Goal: Task Accomplishment & Management: Use online tool/utility

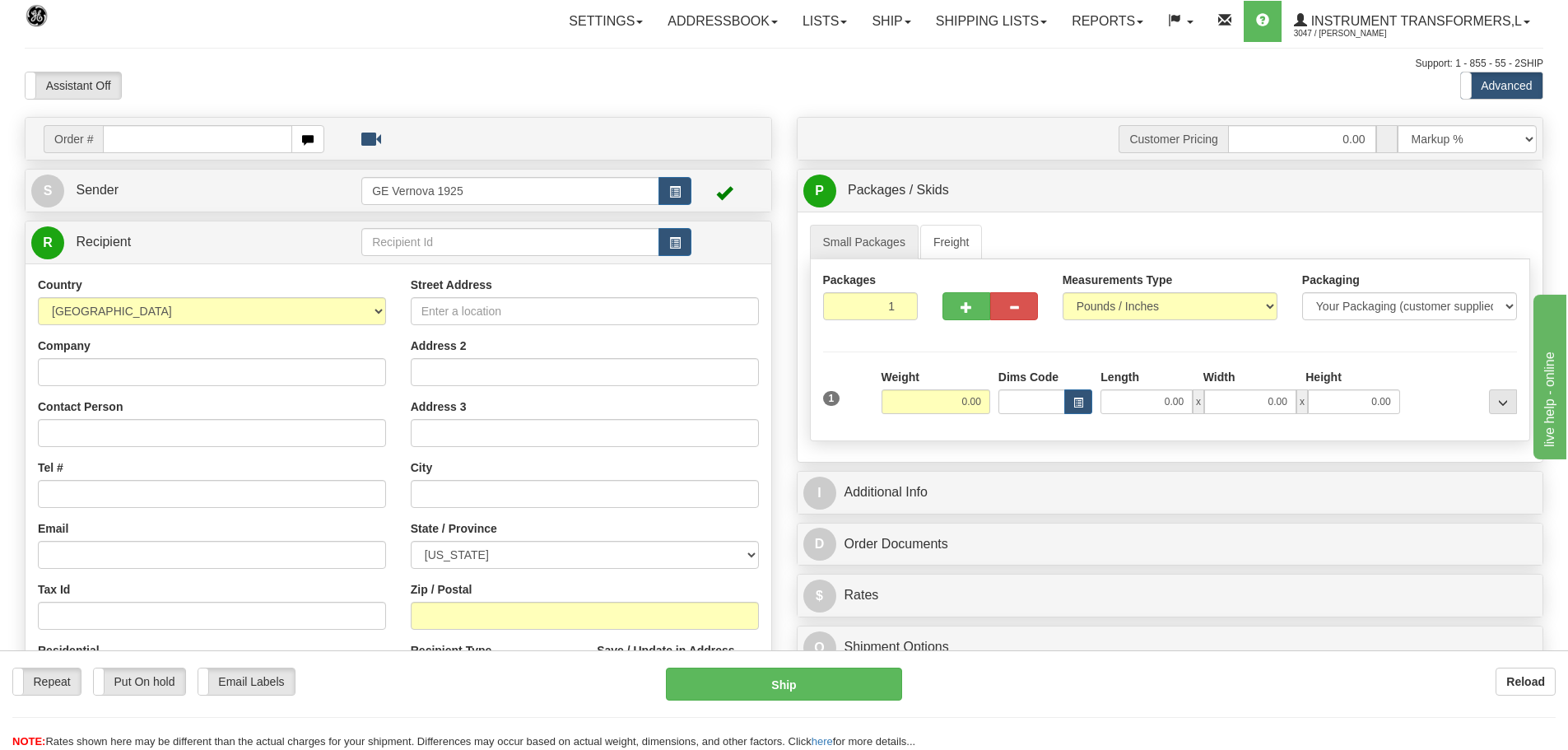
drag, startPoint x: 0, startPoint y: 0, endPoint x: 126, endPoint y: 143, distance: 190.6
click at [126, 143] on input "text" at bounding box center [198, 139] width 190 height 28
click at [117, 139] on input "text" at bounding box center [198, 139] width 190 height 28
type input "86697594"
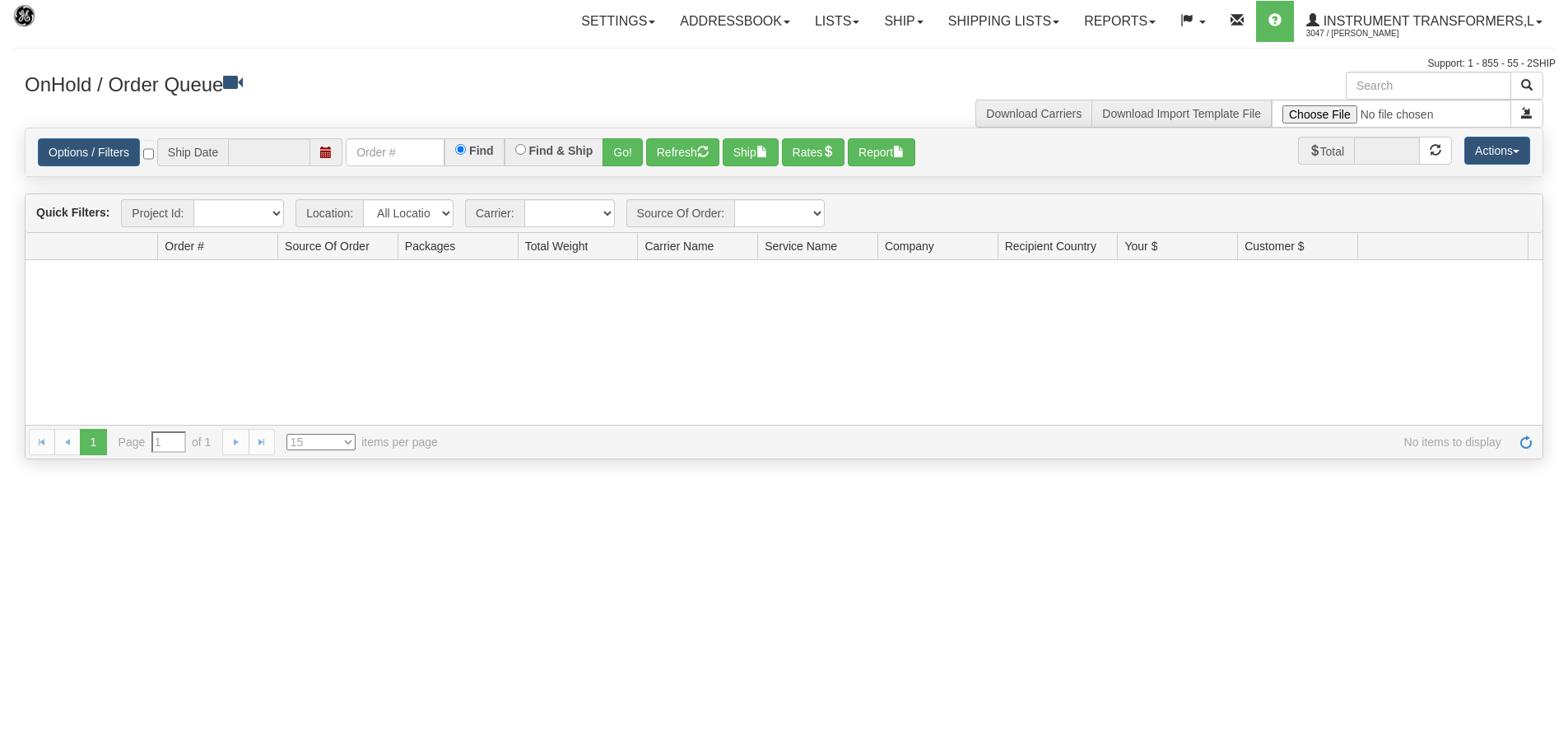
type input "[DATE]"
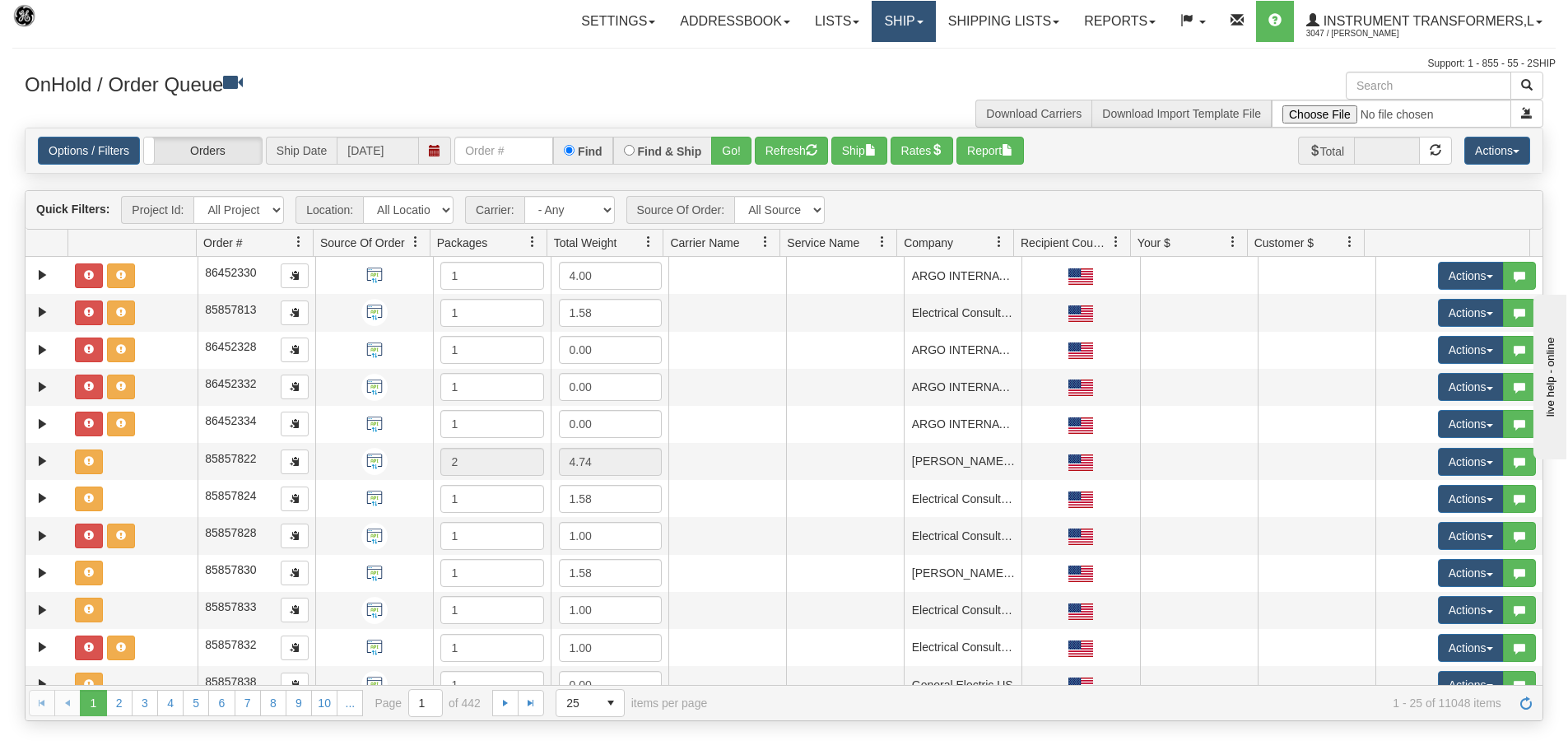
click at [918, 19] on link "Ship" at bounding box center [903, 21] width 64 height 41
click at [896, 55] on link "Ship Screen" at bounding box center [860, 57] width 149 height 21
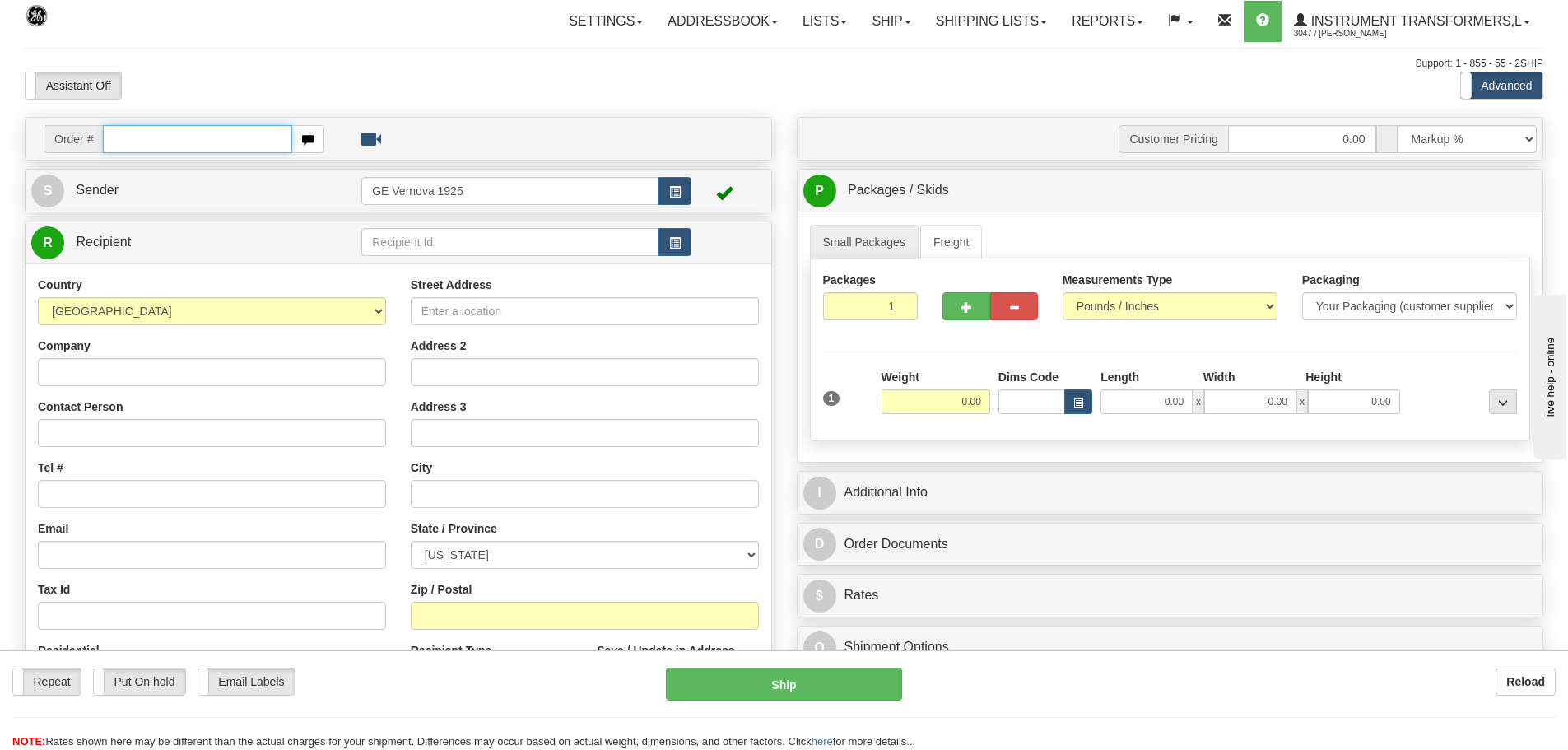
click at [129, 148] on input "text" at bounding box center [198, 139] width 190 height 28
type input "86697594"
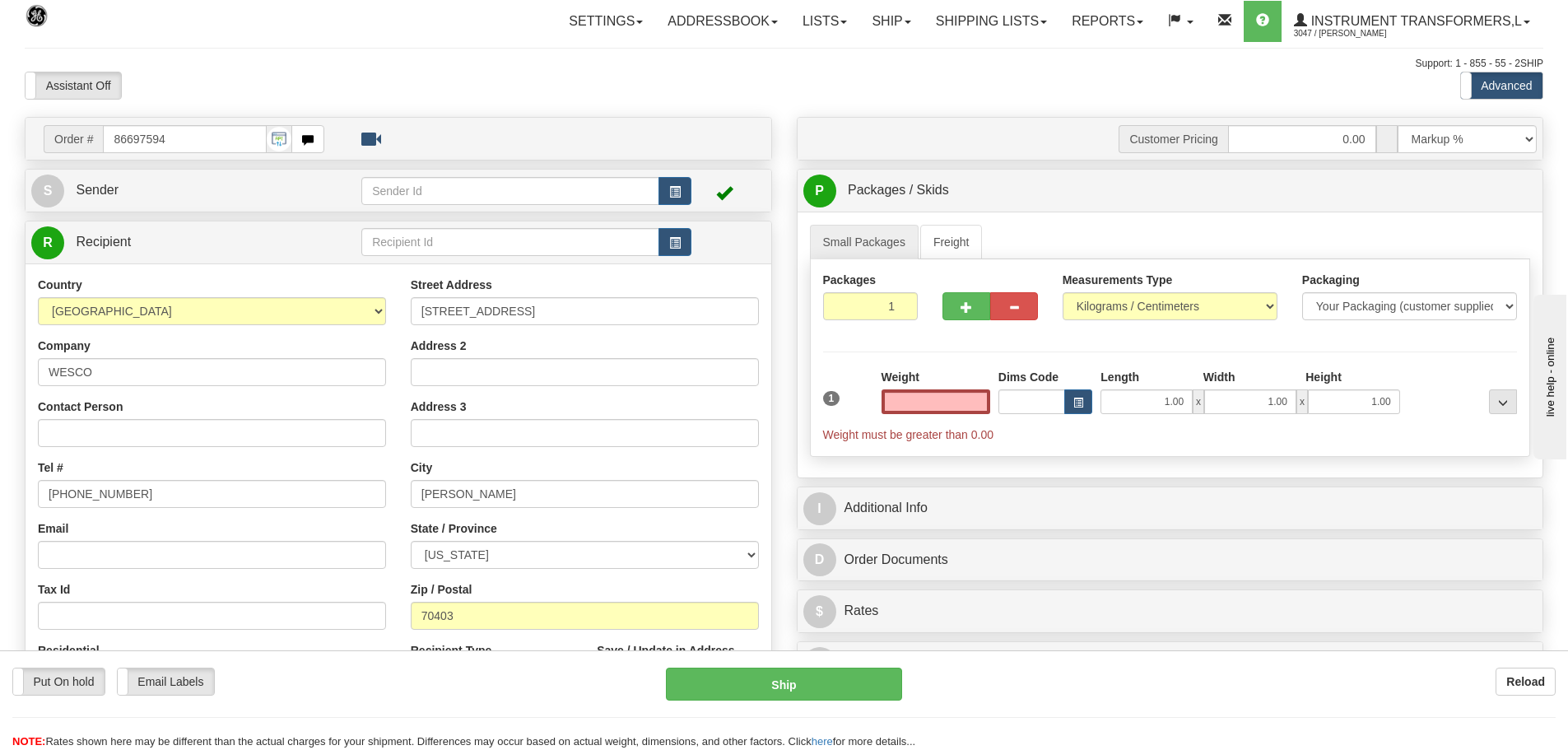
type input "0.00"
click at [1278, 302] on div "Measurements Type Pounds / Inches Kilograms / Centimeters" at bounding box center [1169, 302] width 239 height 61
click at [1261, 302] on select "Pounds / Inches Kilograms / Centimeters" at bounding box center [1170, 306] width 215 height 28
select select "0"
click at [1063, 292] on select "Pounds / Inches Kilograms / Centimeters" at bounding box center [1170, 306] width 215 height 28
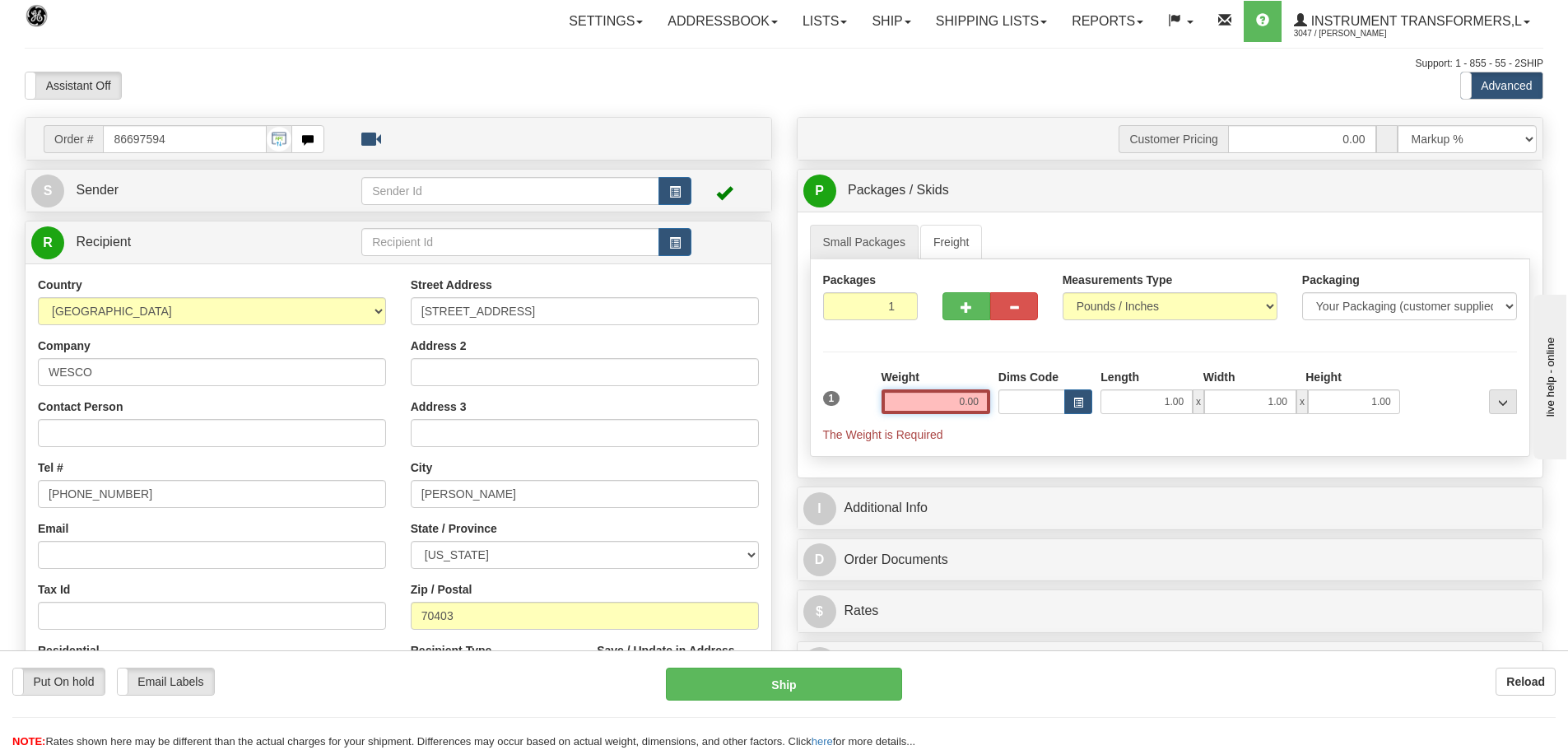
click at [980, 402] on input "0.00" at bounding box center [935, 401] width 108 height 24
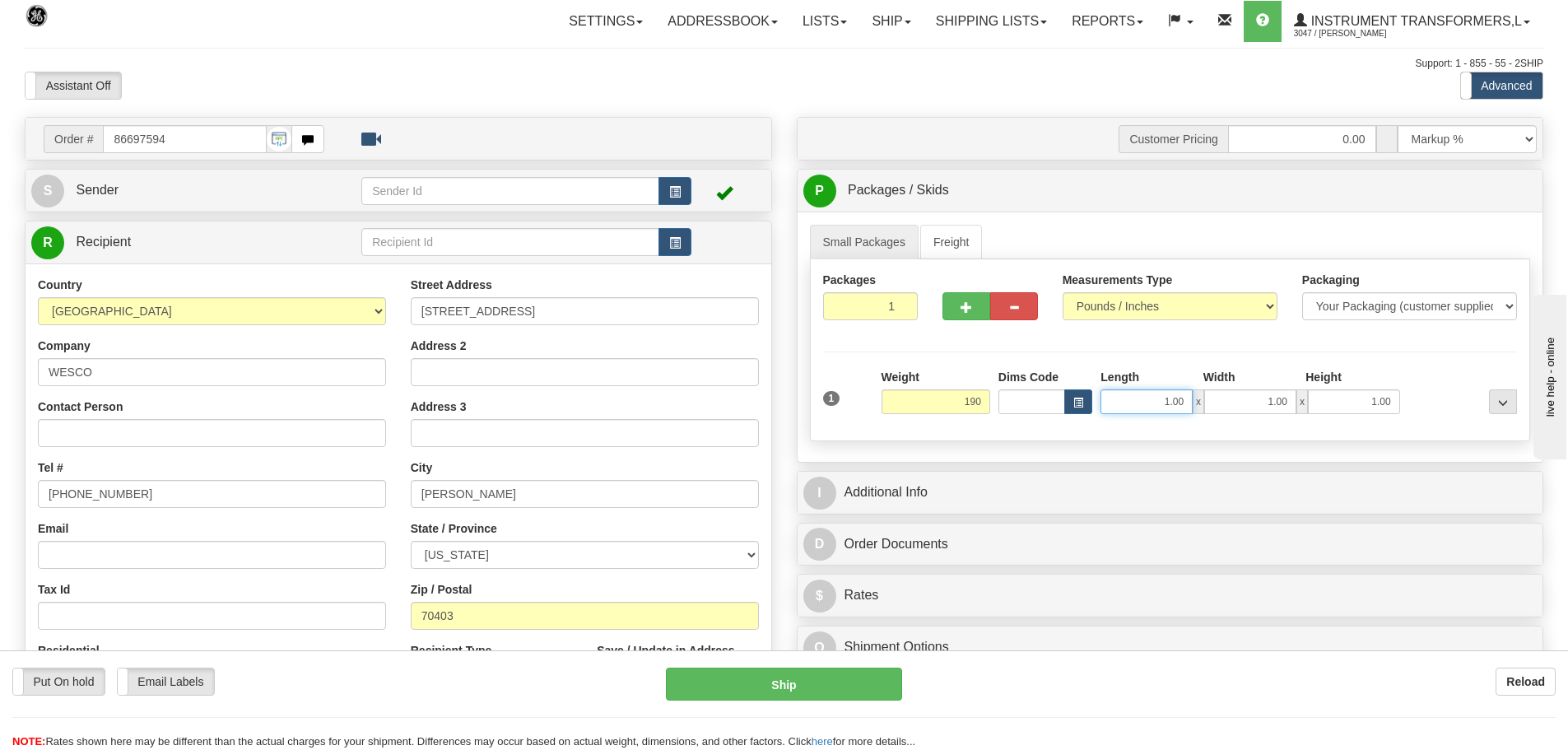
type input "190.00"
click at [1185, 401] on input "1.00" at bounding box center [1147, 401] width 92 height 24
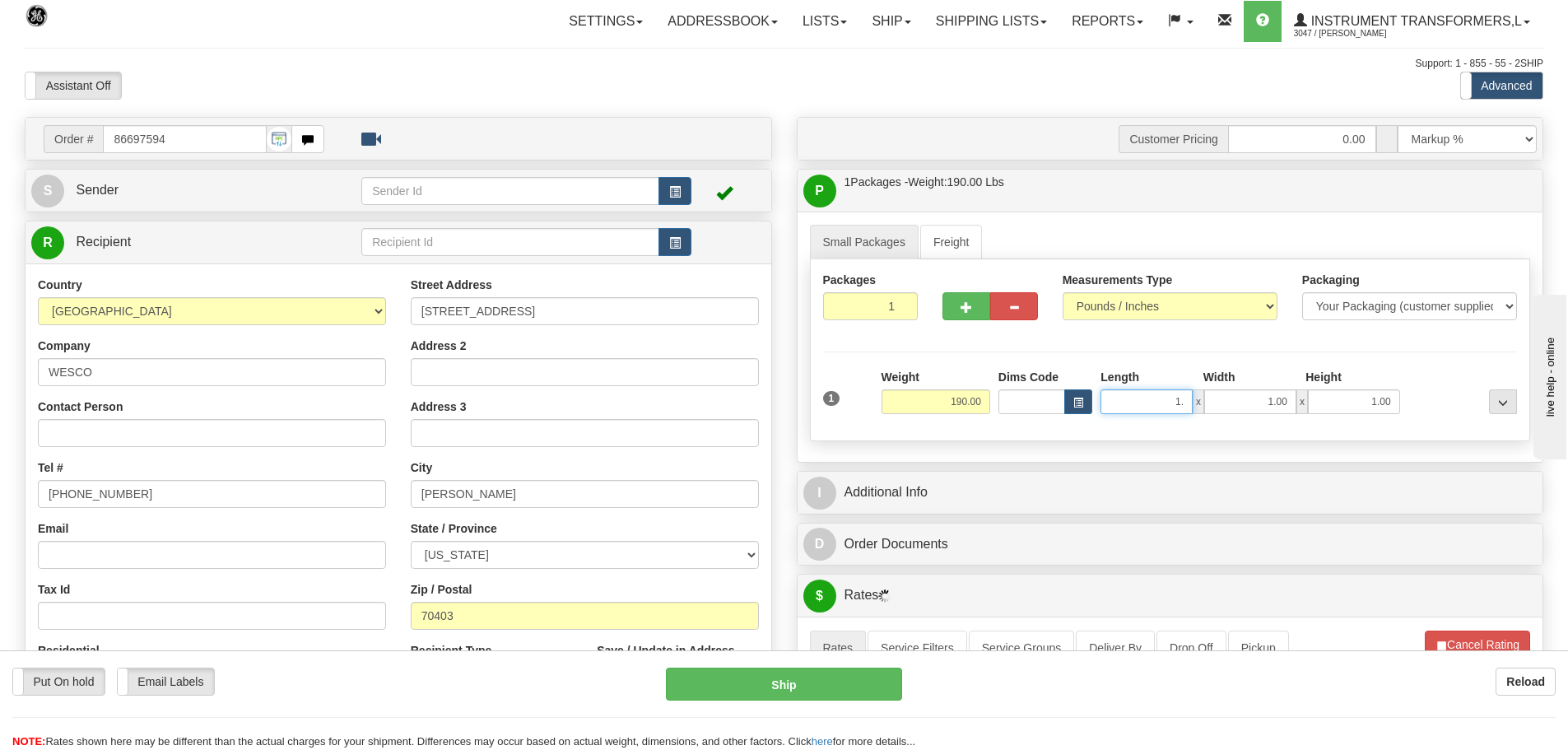
type input "1"
type input "44.00"
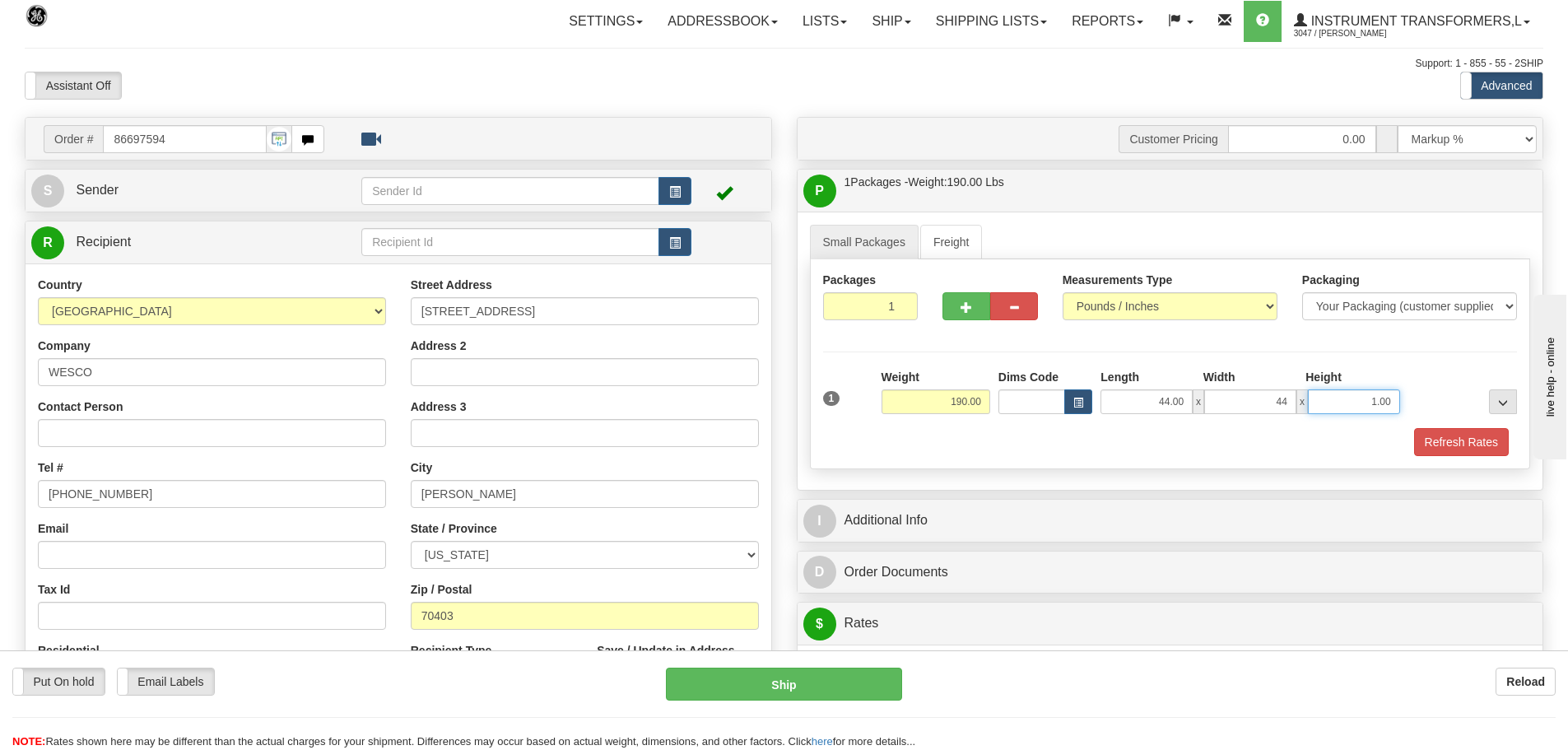
type input "44.00"
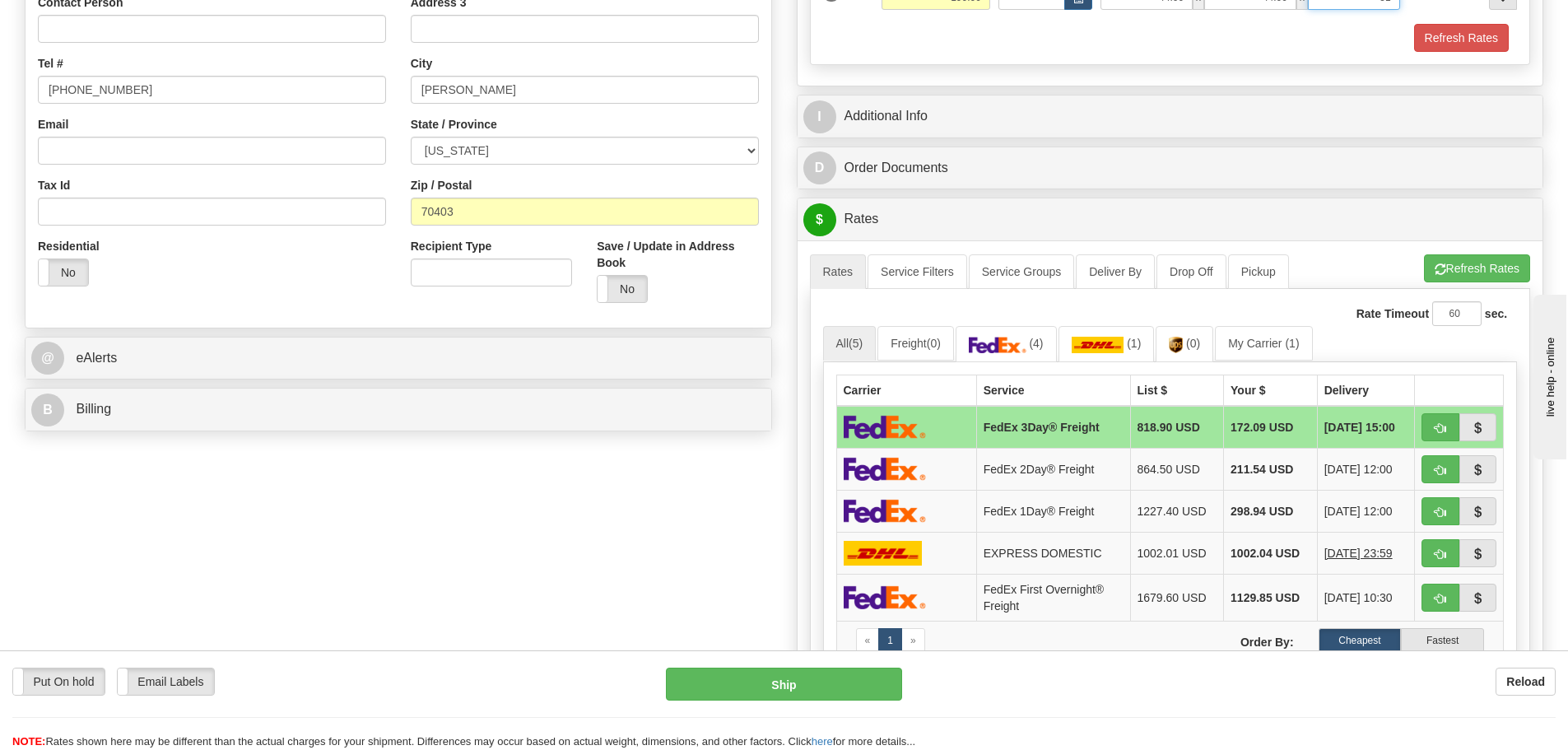
scroll to position [412, 0]
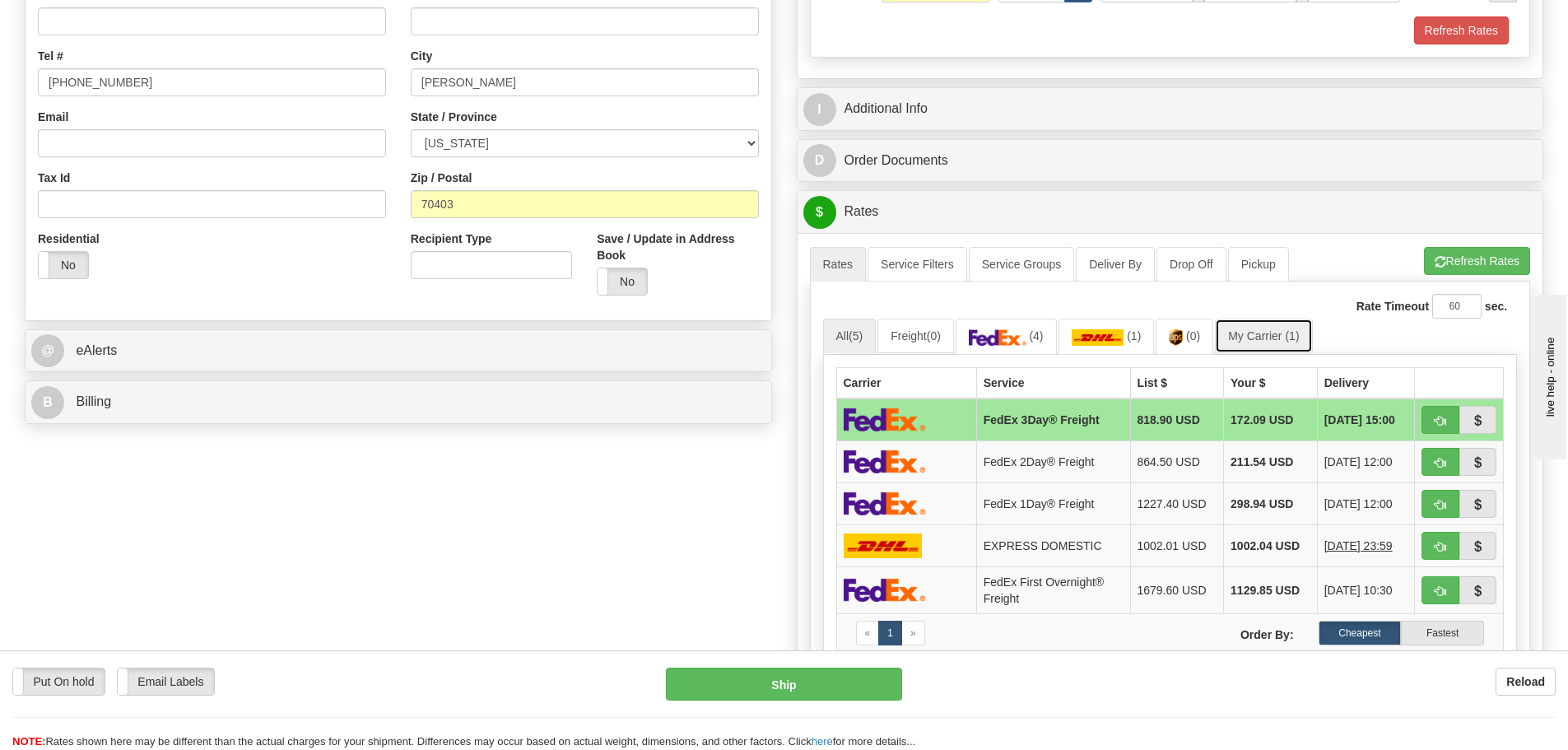
type input "51.00"
click at [1278, 333] on link "My Carrier (1)" at bounding box center [1263, 335] width 97 height 34
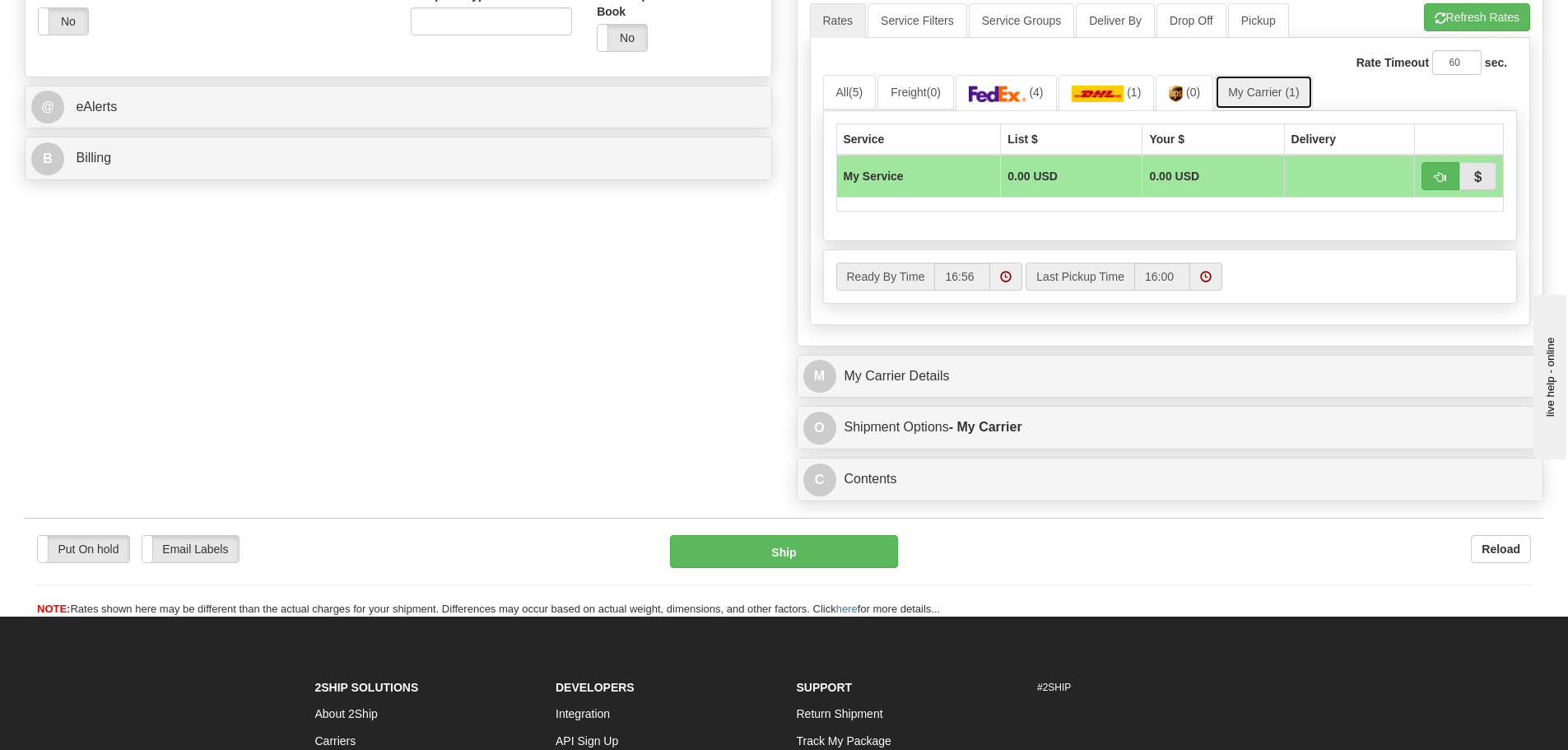
scroll to position [658, 0]
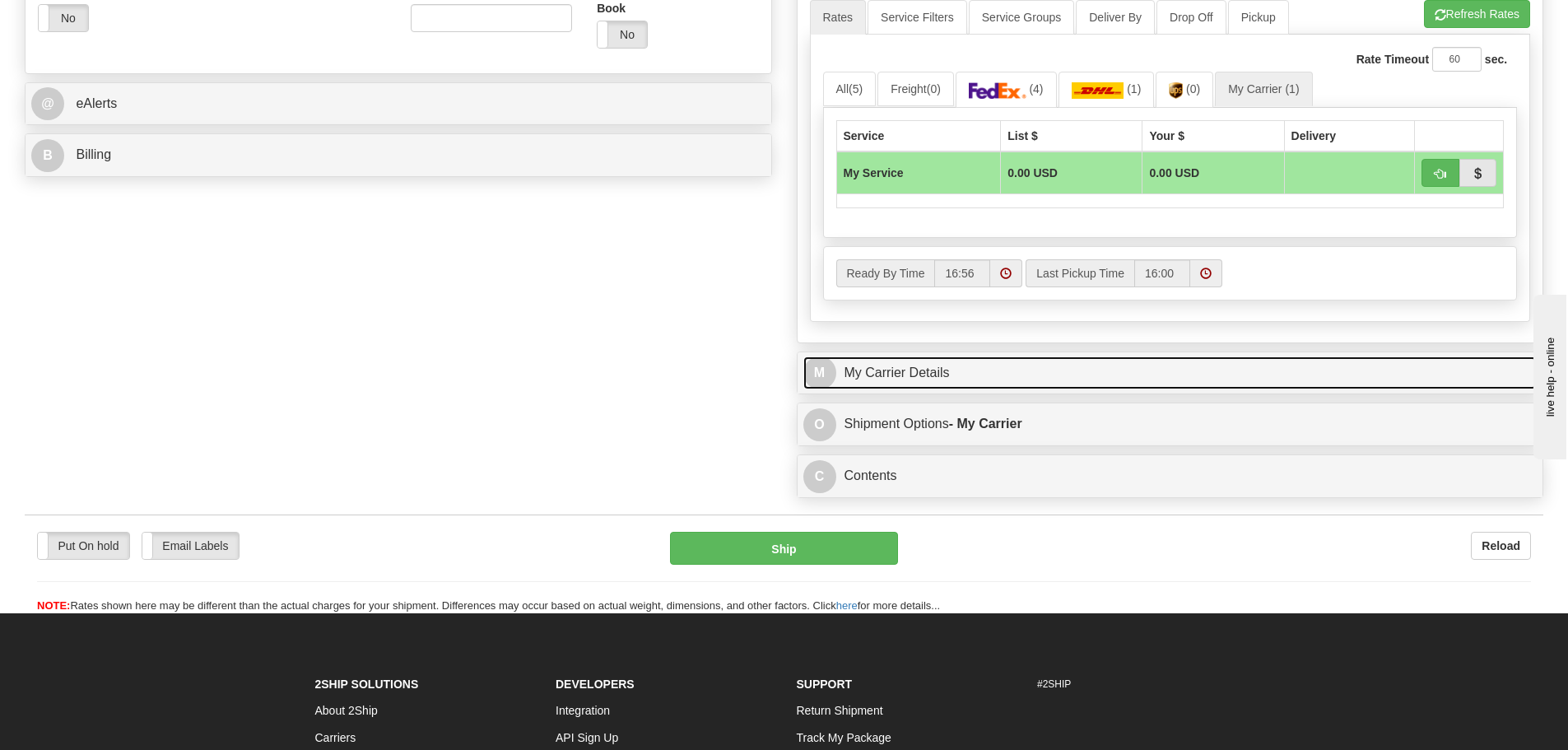
click at [1018, 381] on link "M My Carrier Details" at bounding box center [1170, 374] width 734 height 34
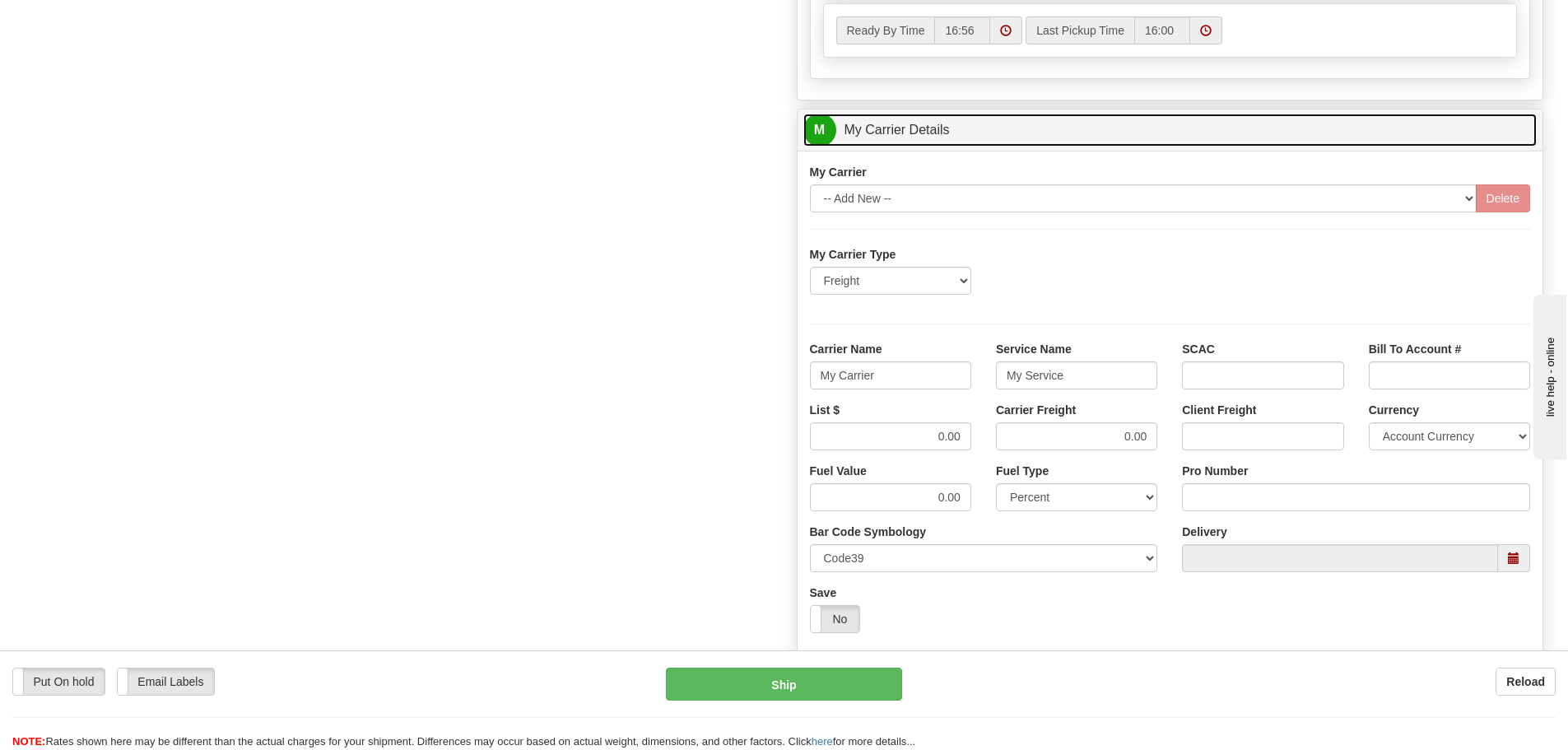
scroll to position [906, 0]
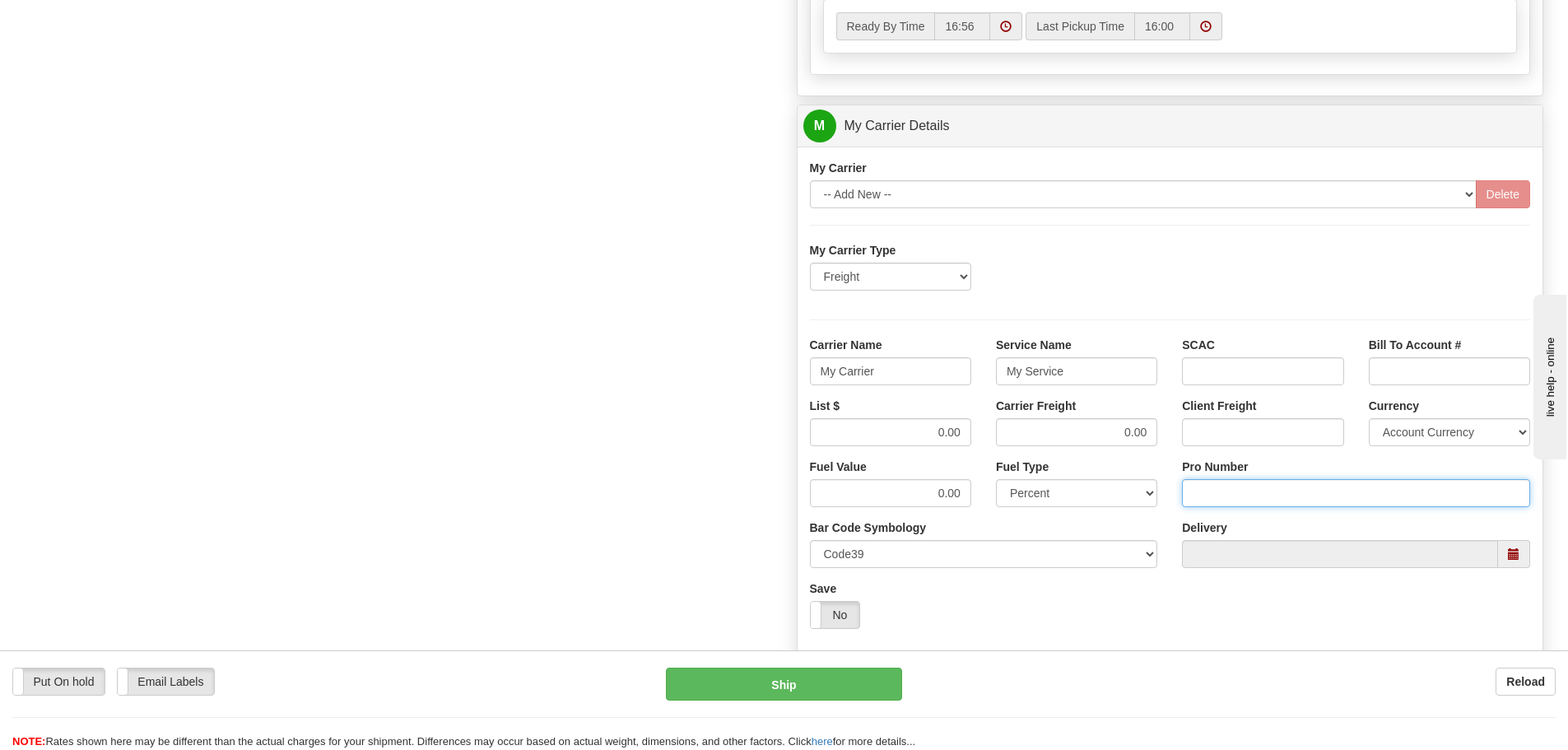
click at [1205, 490] on input "Pro Number" at bounding box center [1356, 493] width 348 height 28
type input "108439795706"
click button "Delete" at bounding box center [0, 0] width 0 height 0
click at [896, 371] on input "My Carrier" at bounding box center [891, 371] width 161 height 28
type input "M"
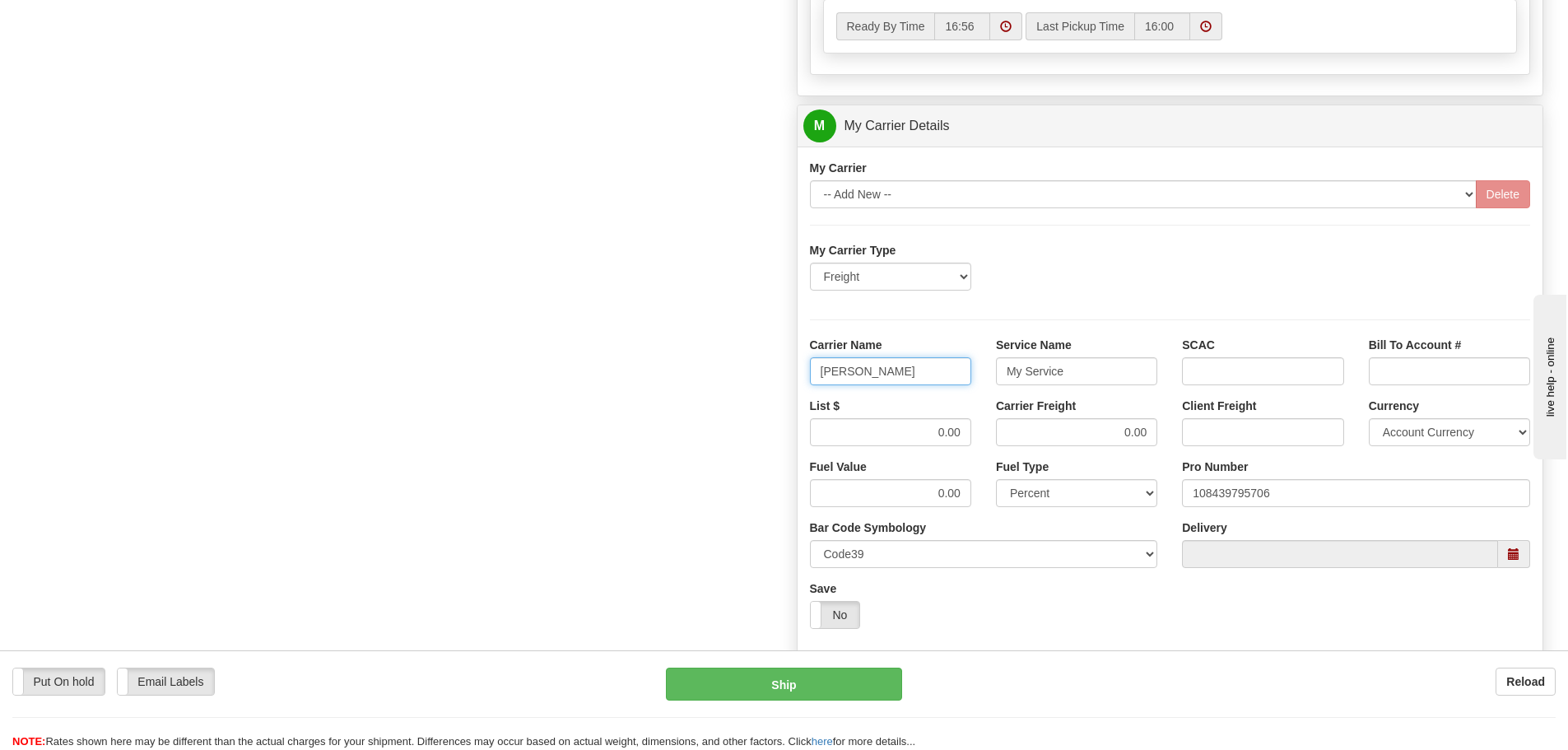
type input "SAIA"
click at [1076, 369] on input "My Service" at bounding box center [1076, 371] width 161 height 28
type input "M"
type input "LTL"
click at [964, 428] on input "0.00" at bounding box center [891, 432] width 161 height 28
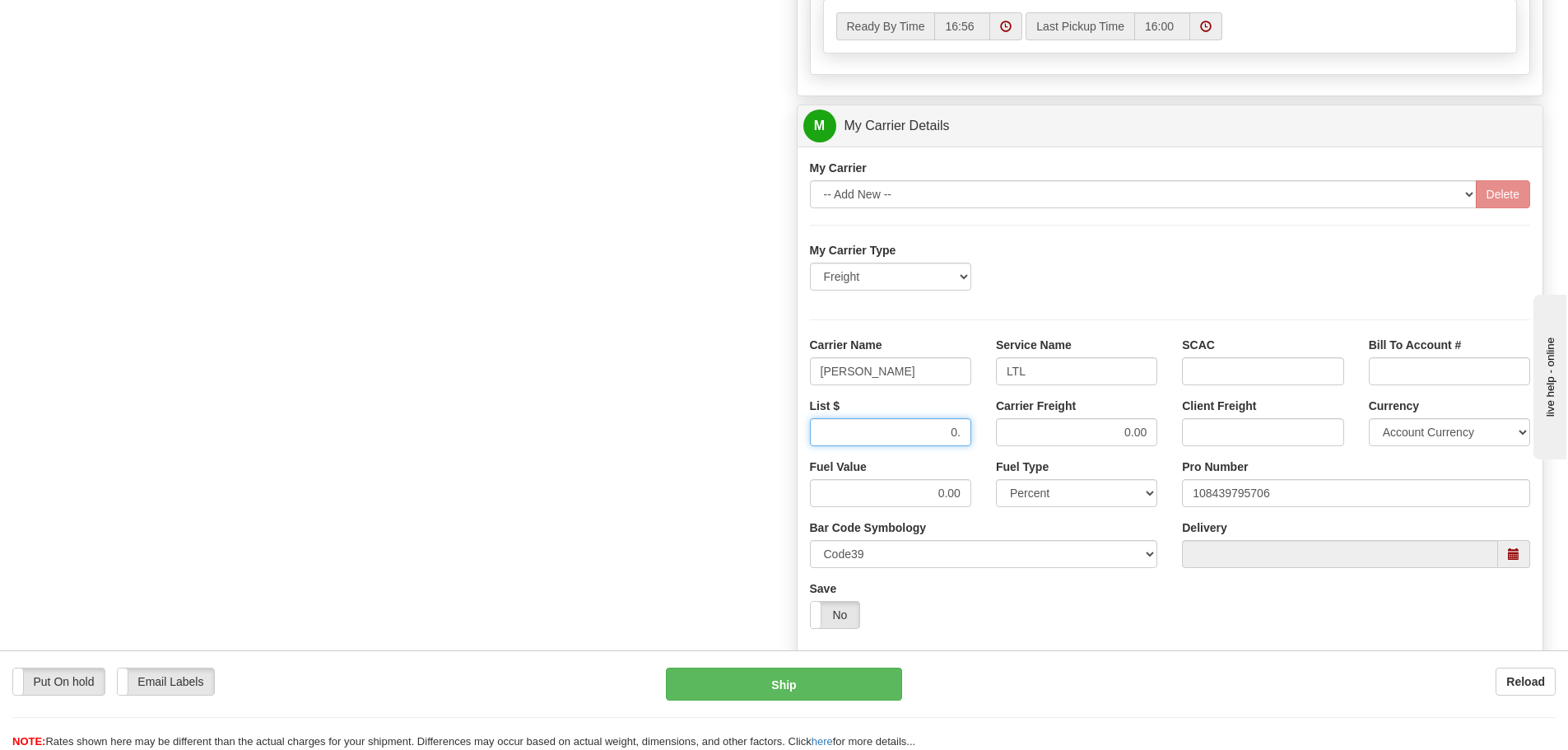
type input "0"
type input "329.05"
click at [1150, 433] on input "0.00" at bounding box center [1076, 432] width 161 height 28
type input "0"
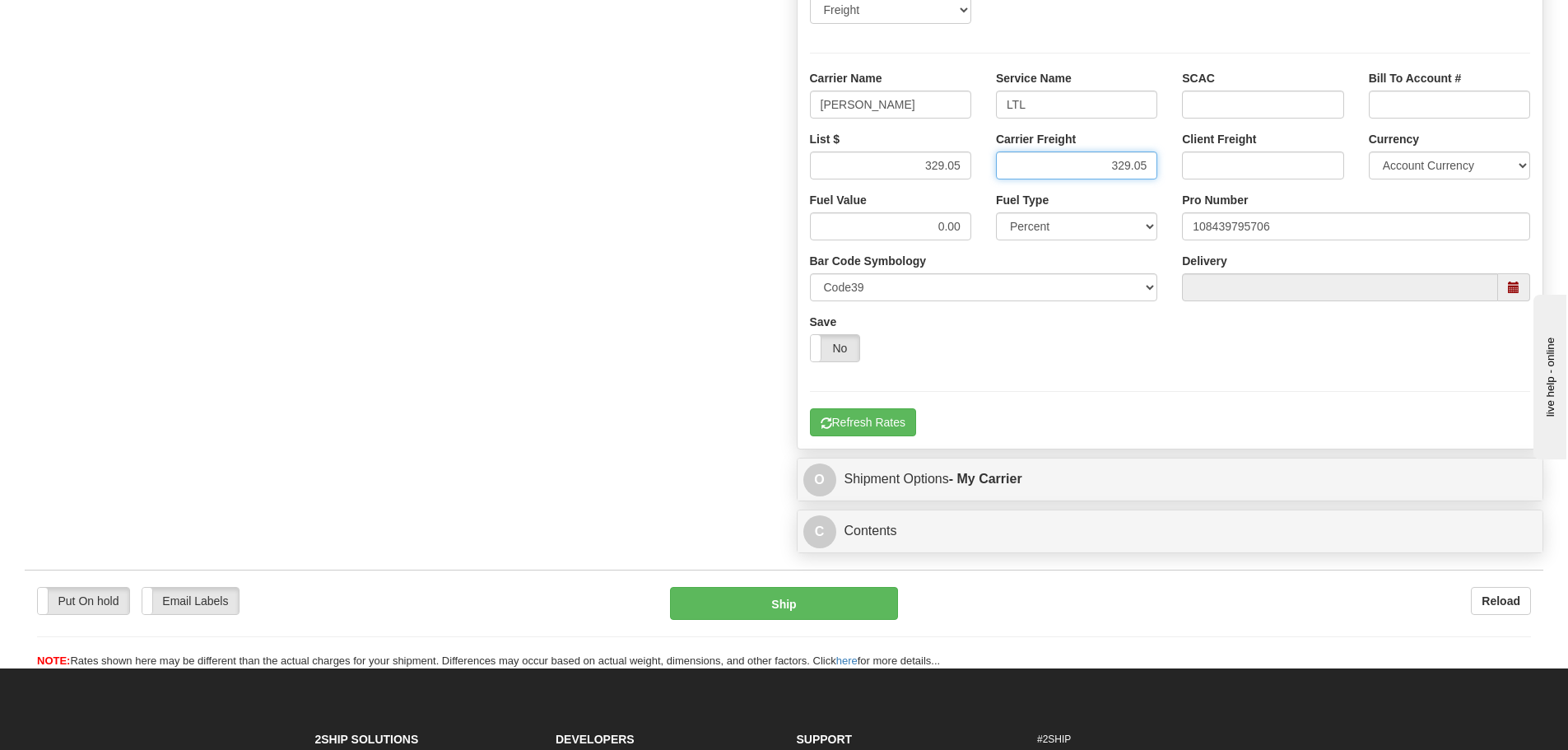
scroll to position [1235, 0]
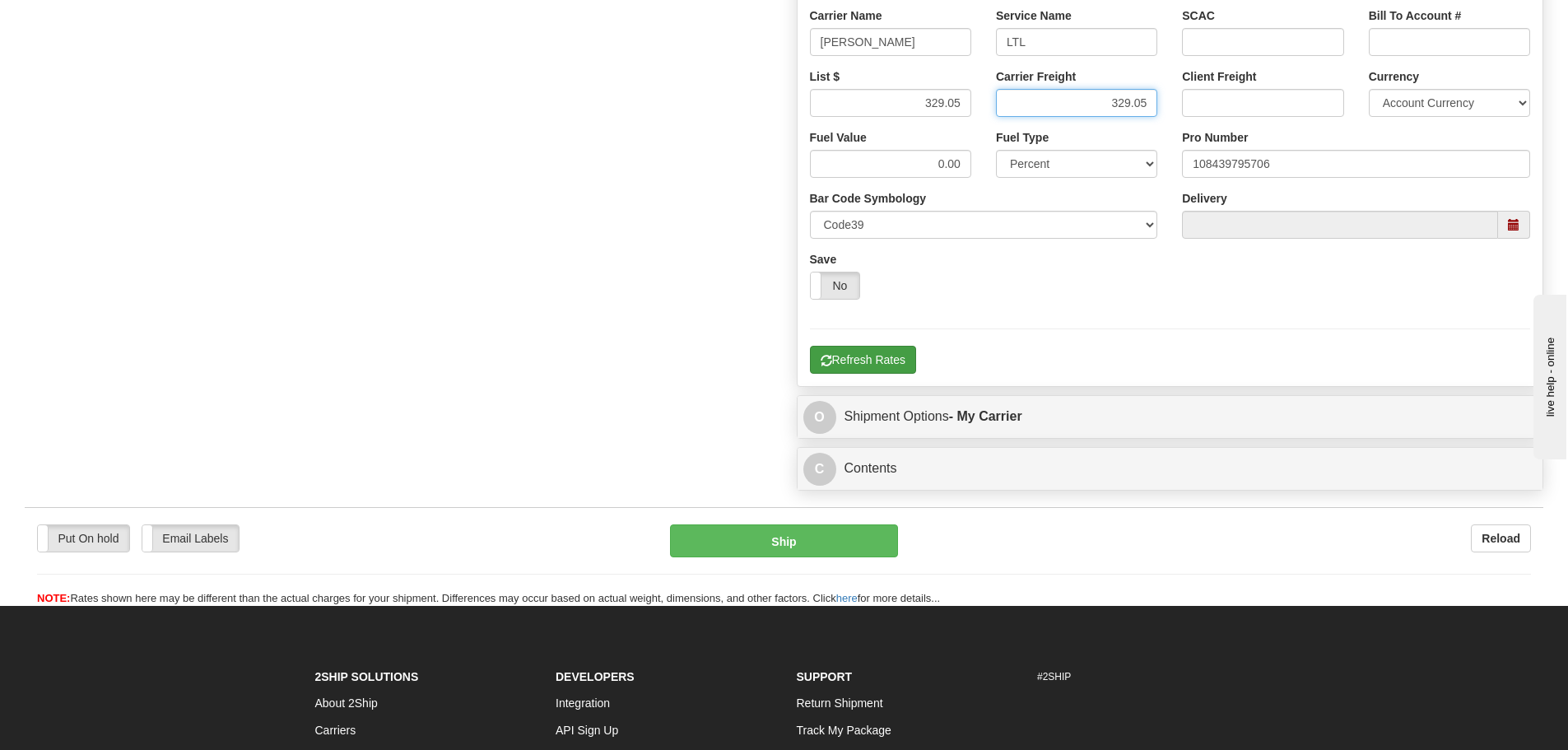
type input "329.05"
click at [867, 360] on button "Refresh Rates" at bounding box center [863, 359] width 106 height 28
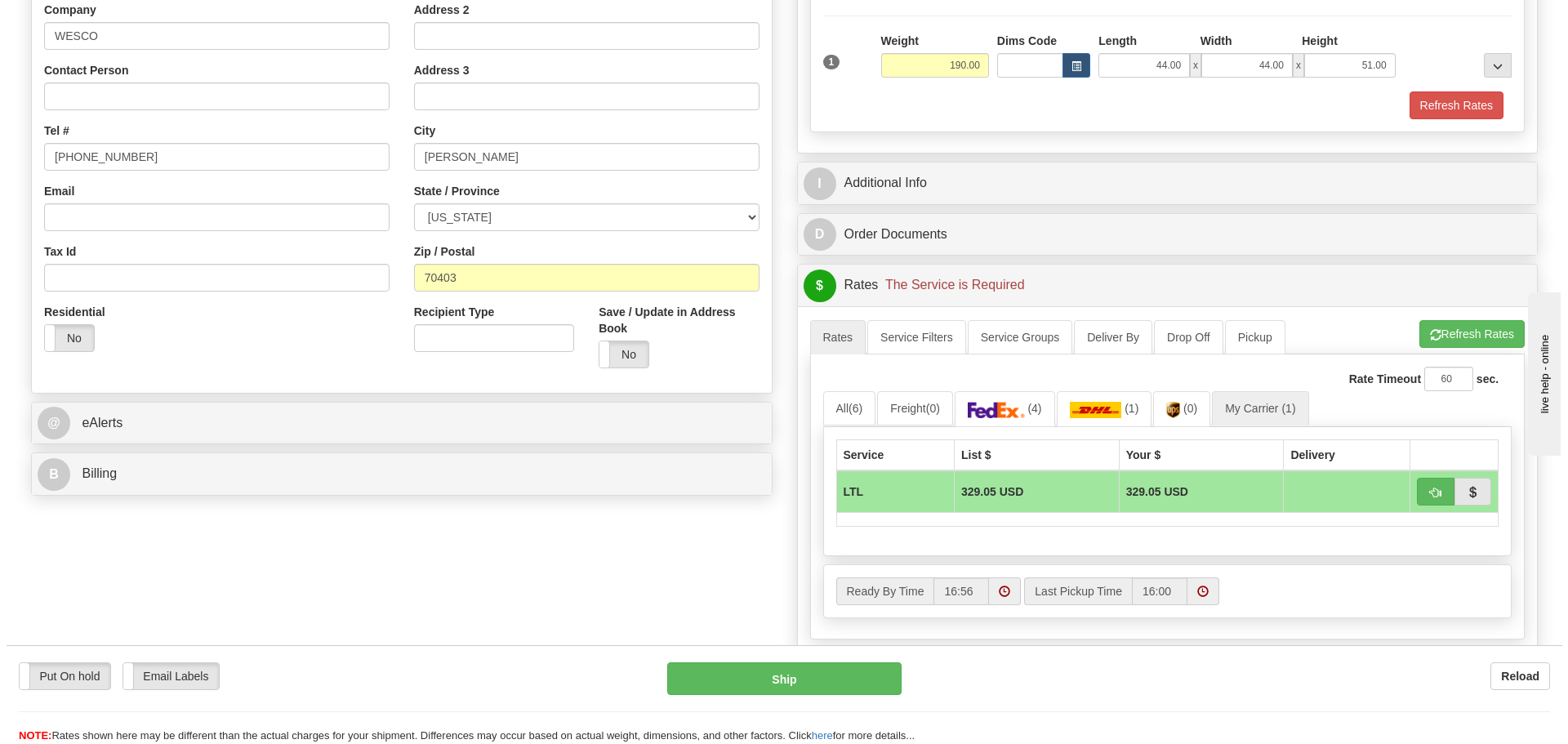
scroll to position [327, 0]
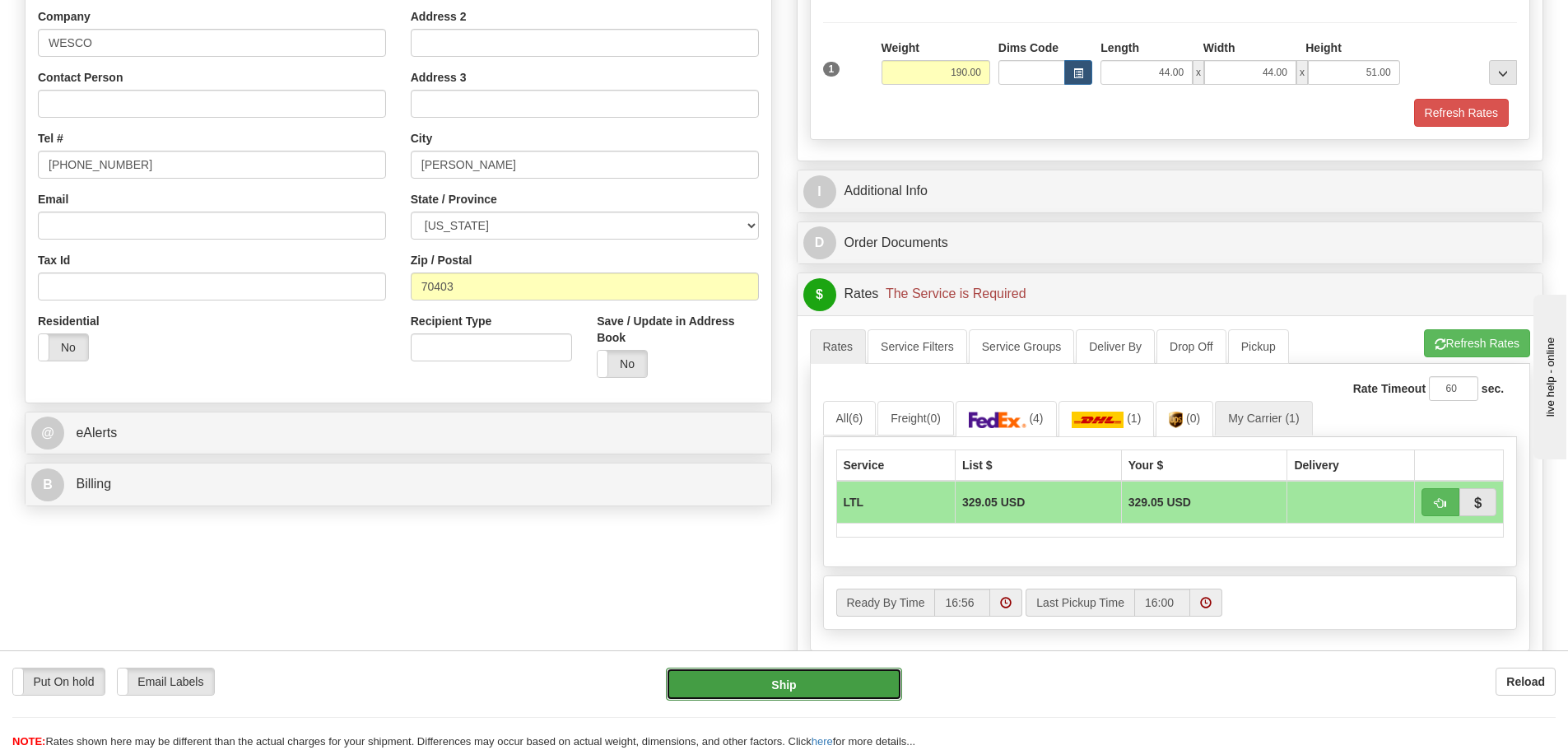
click at [775, 676] on button "Ship" at bounding box center [783, 684] width 236 height 33
type input "00"
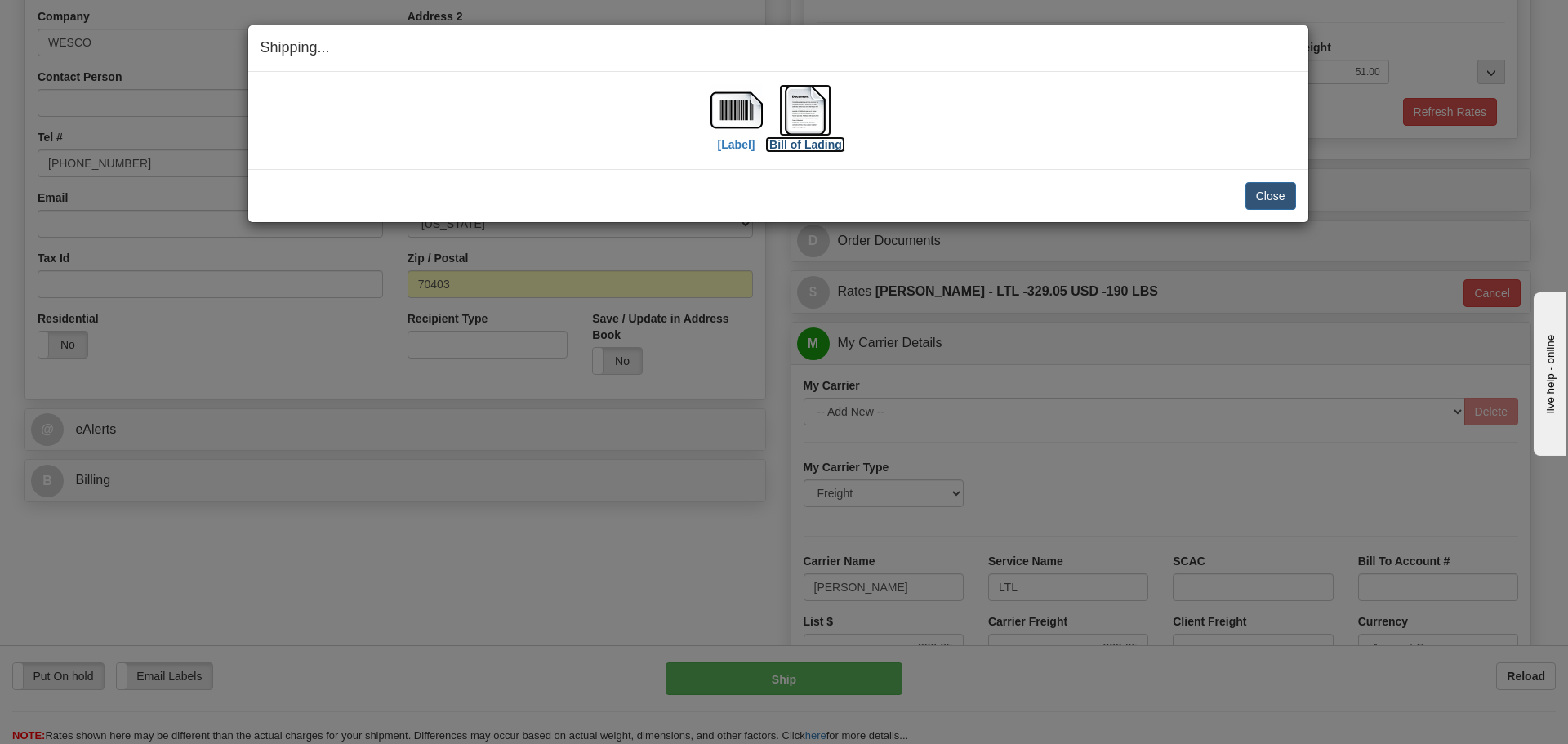
click at [814, 122] on img at bounding box center [804, 110] width 52 height 52
click at [1275, 196] on button "Close" at bounding box center [1270, 196] width 51 height 27
